Goal: Task Accomplishment & Management: Manage account settings

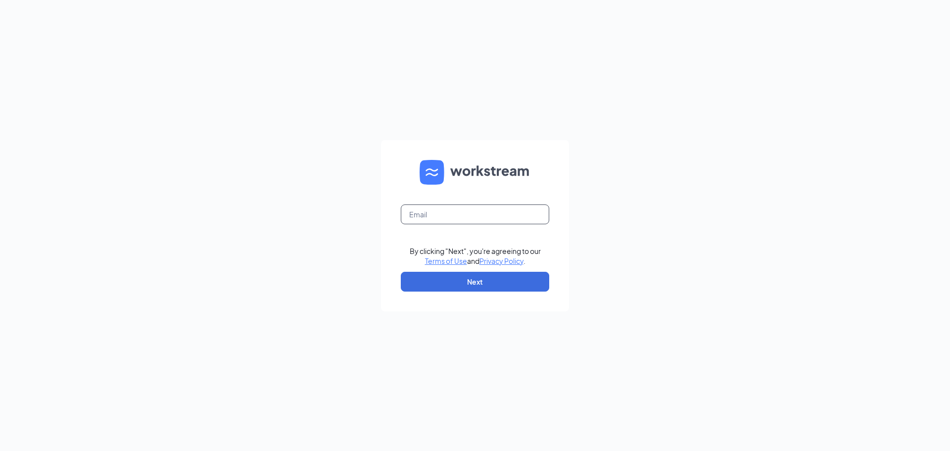
drag, startPoint x: 453, startPoint y: 209, endPoint x: 457, endPoint y: 214, distance: 6.3
click at [453, 209] on input "text" at bounding box center [475, 214] width 148 height 20
type input "[EMAIL_ADDRESS][DOMAIN_NAME]"
click at [450, 286] on button "Next" at bounding box center [475, 282] width 148 height 20
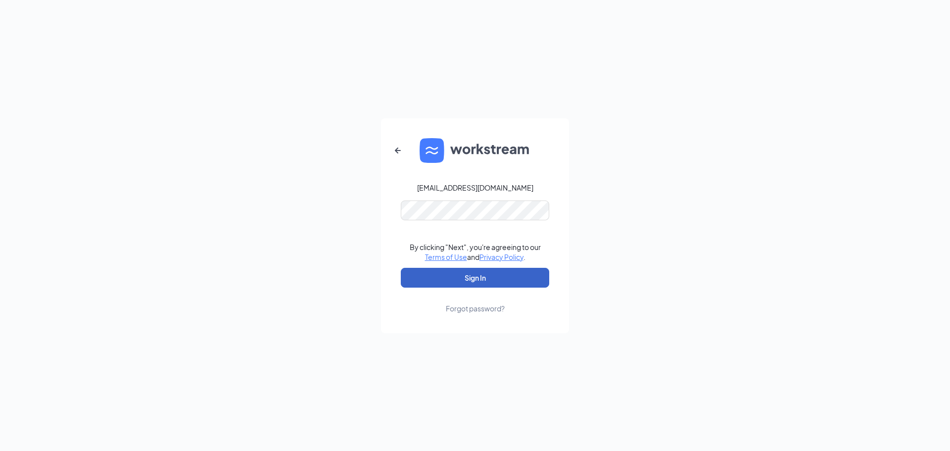
click at [420, 281] on button "Sign In" at bounding box center [475, 278] width 148 height 20
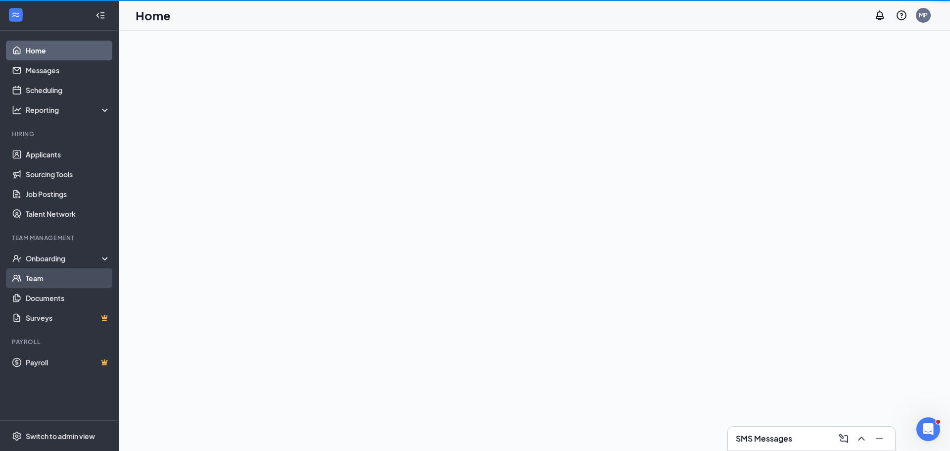
click at [62, 278] on link "Team" at bounding box center [68, 278] width 85 height 20
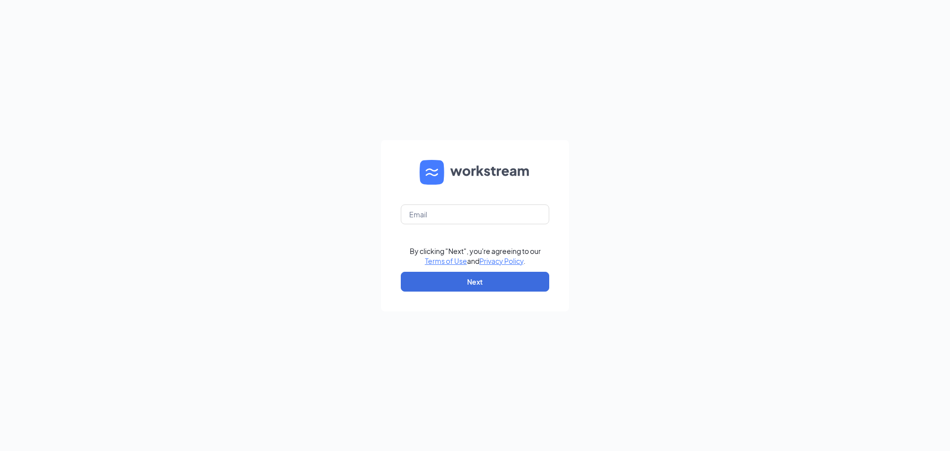
click at [463, 198] on form "By clicking "Next", you're agreeing to our Terms of Use and Privacy Policy . Ne…" at bounding box center [475, 225] width 188 height 171
drag, startPoint x: 462, startPoint y: 214, endPoint x: 463, endPoint y: 220, distance: 6.3
click at [462, 214] on input "text" at bounding box center [475, 214] width 148 height 20
type input "[EMAIL_ADDRESS][DOMAIN_NAME]"
click at [501, 283] on button "Next" at bounding box center [475, 282] width 148 height 20
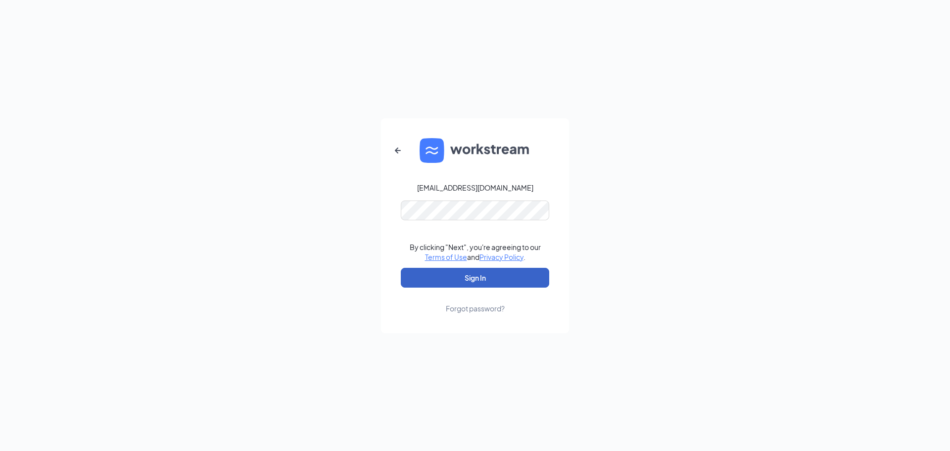
click at [484, 272] on button "Sign In" at bounding box center [475, 278] width 148 height 20
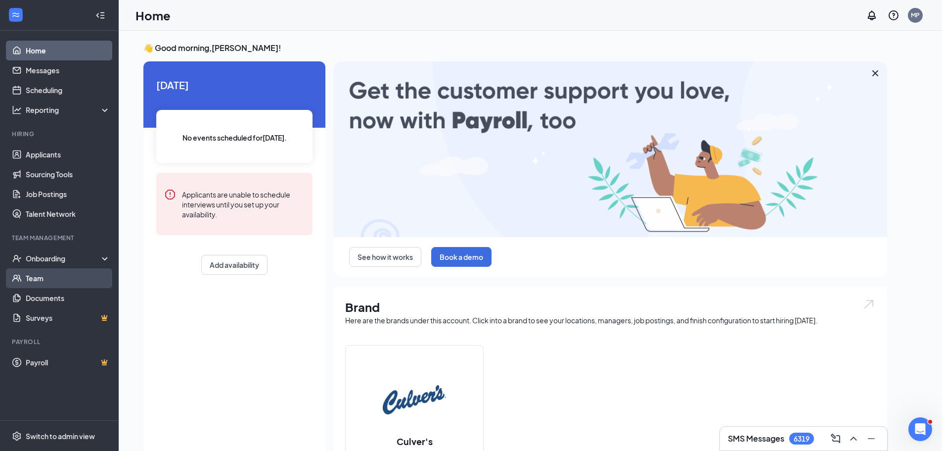
click at [47, 276] on link "Team" at bounding box center [68, 278] width 85 height 20
